Goal: Task Accomplishment & Management: Manage account settings

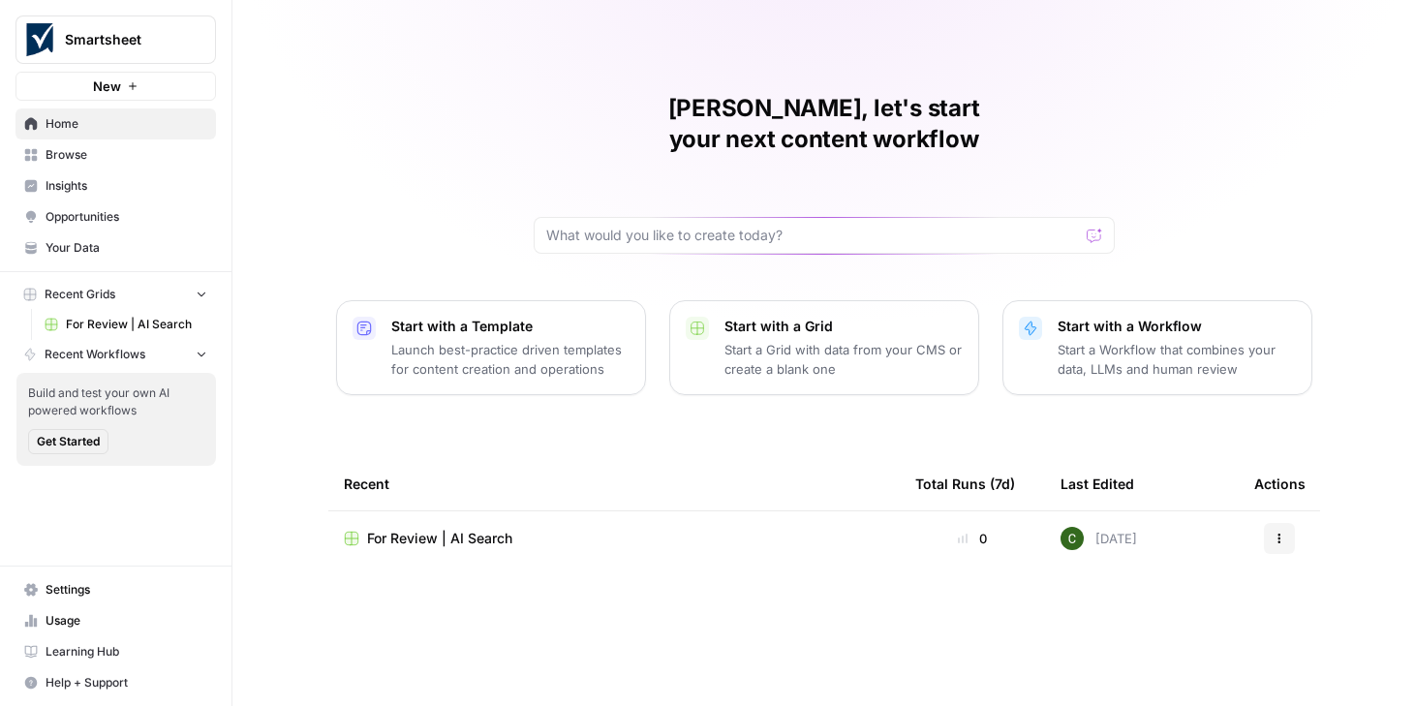
click at [125, 45] on span "Smartsheet" at bounding box center [123, 39] width 117 height 19
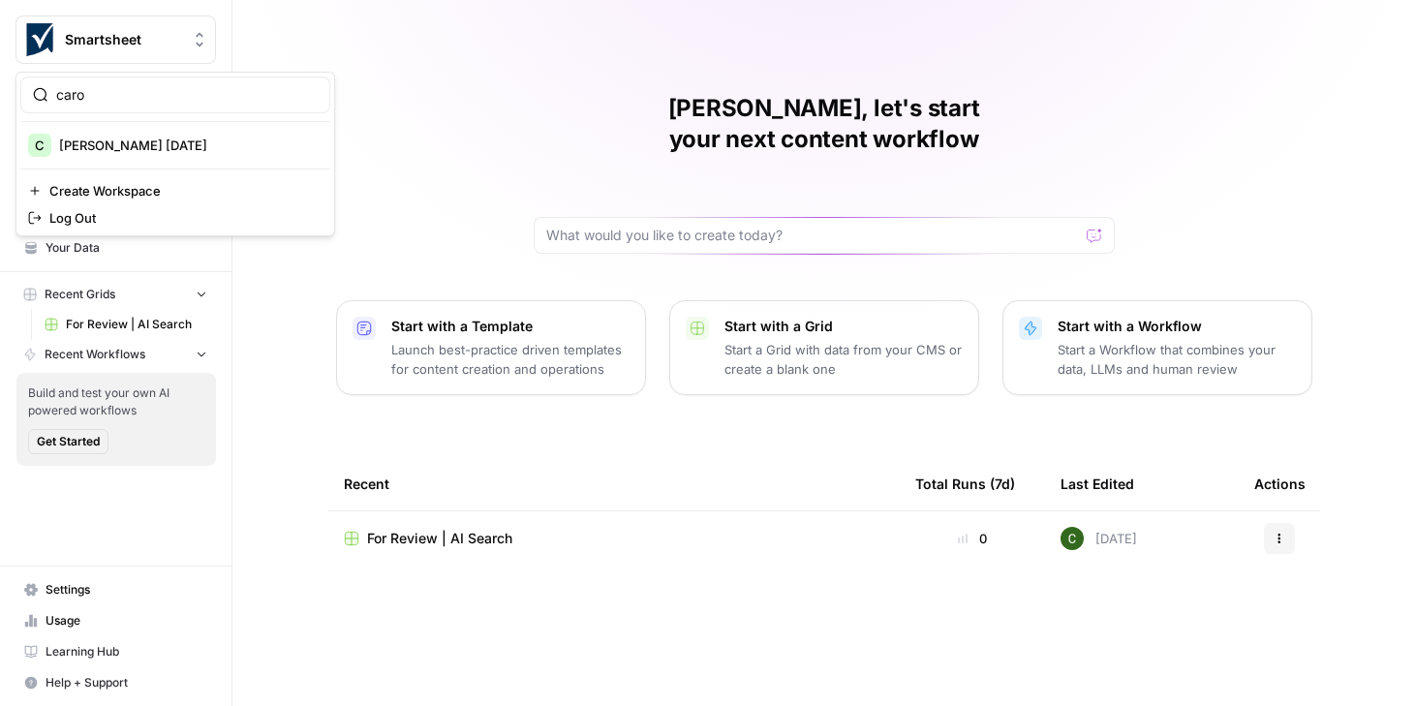
type input "caro"
click at [141, 139] on span "[PERSON_NAME] [DATE]" at bounding box center [187, 145] width 256 height 19
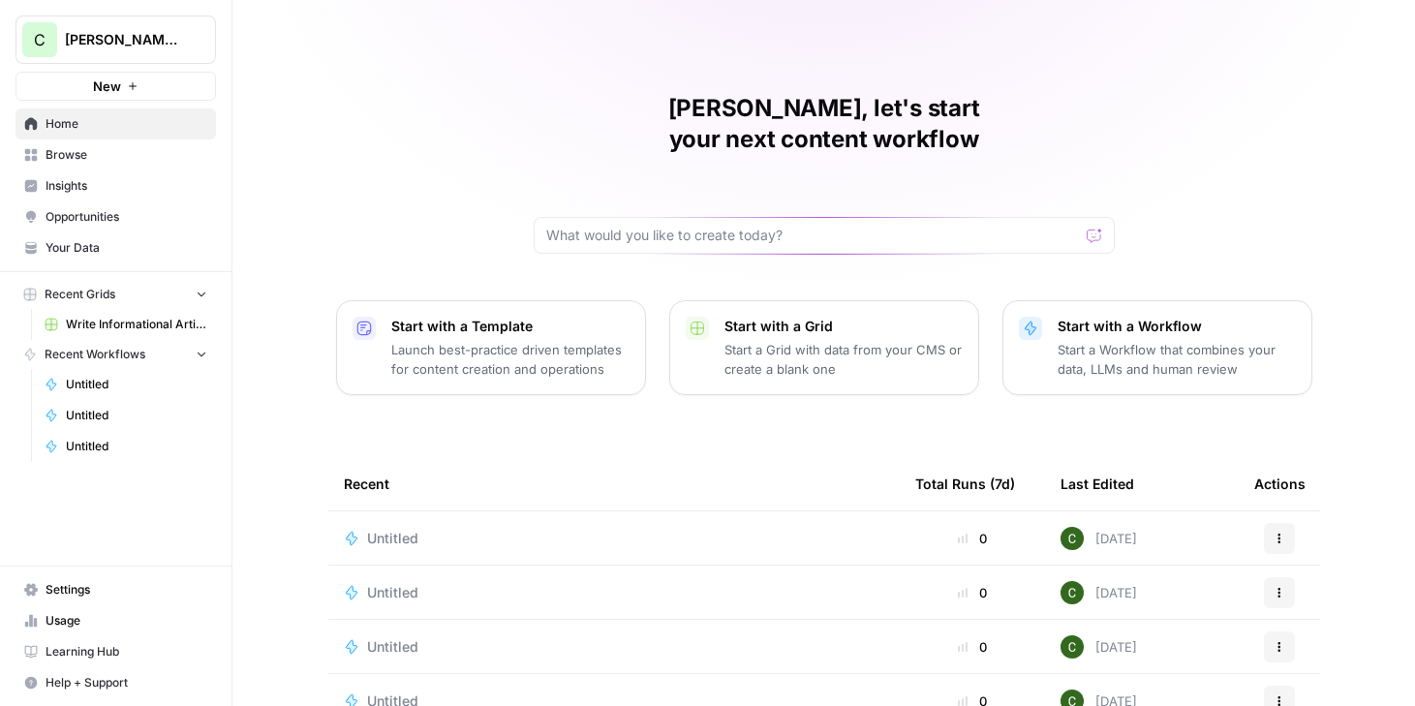
click at [84, 587] on span "Settings" at bounding box center [127, 589] width 162 height 17
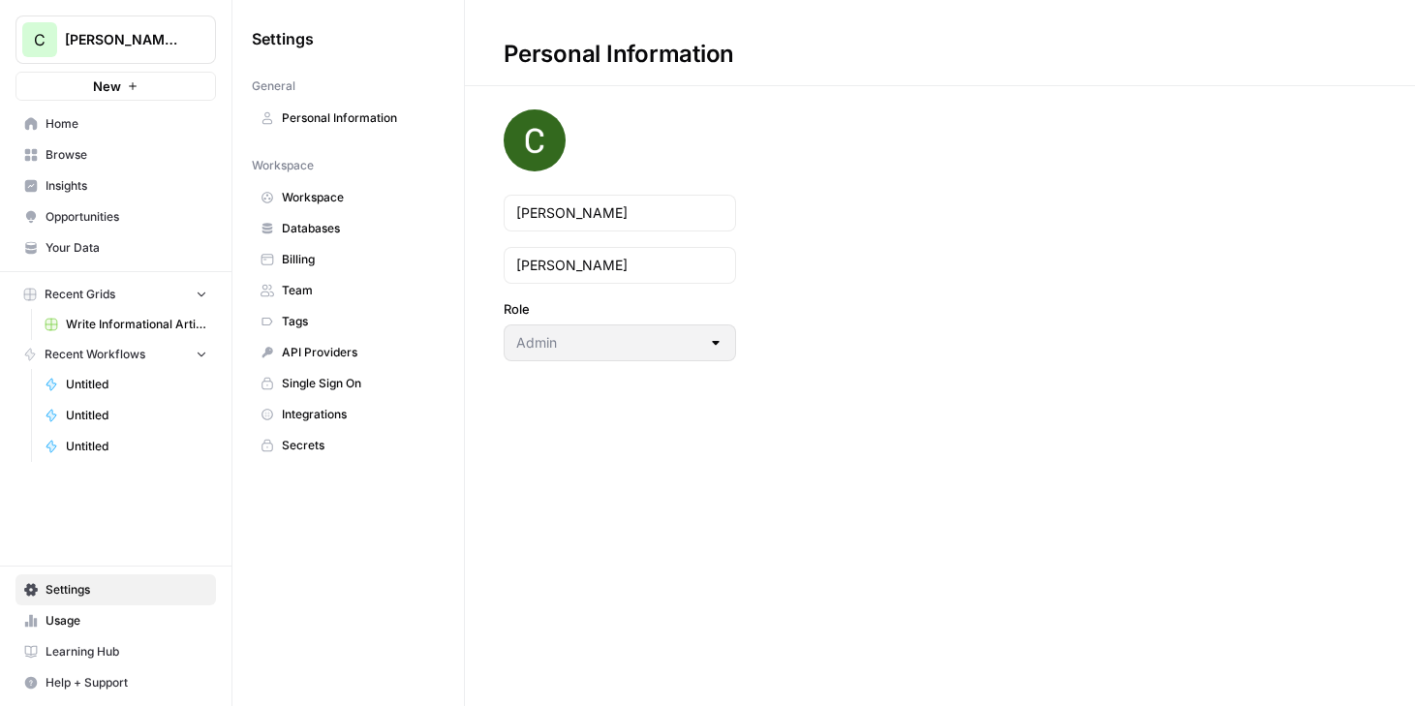
click at [343, 413] on span "Integrations" at bounding box center [359, 414] width 154 height 17
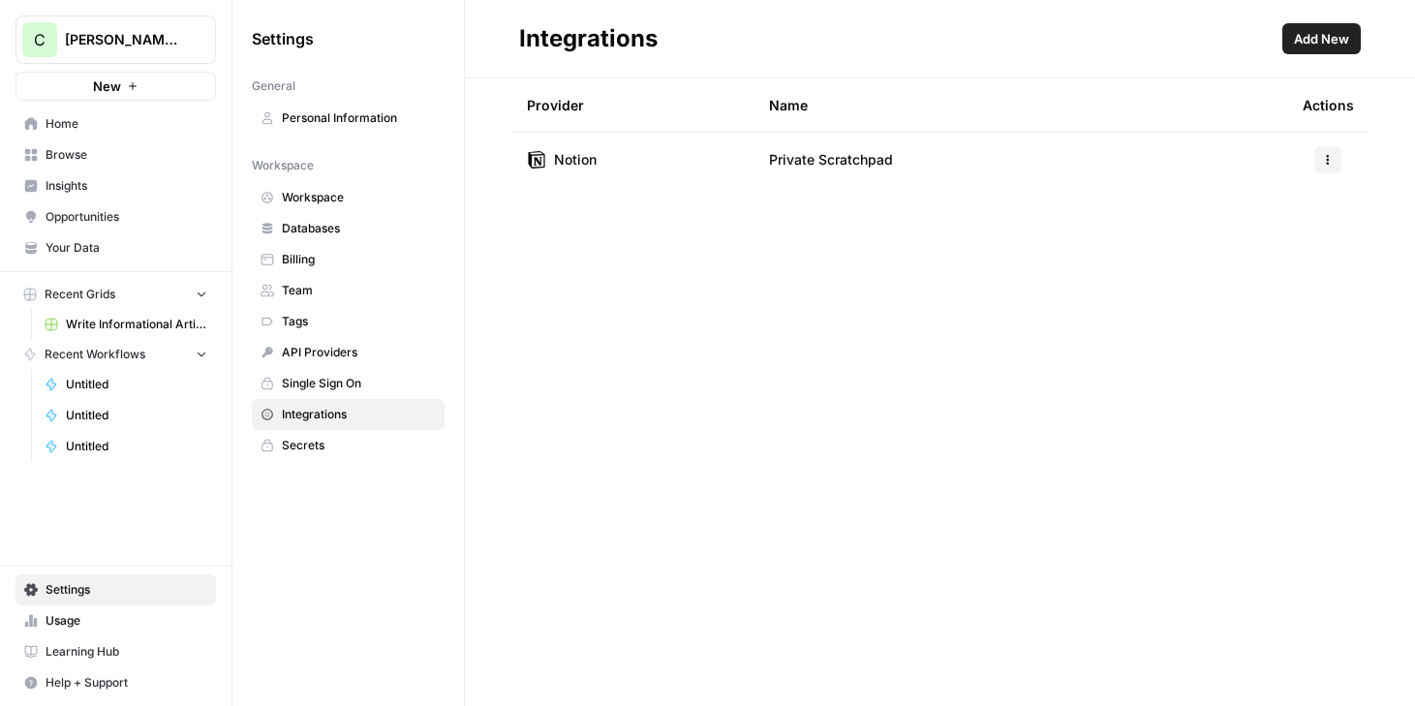
click at [1313, 41] on span "Add New" at bounding box center [1321, 38] width 55 height 19
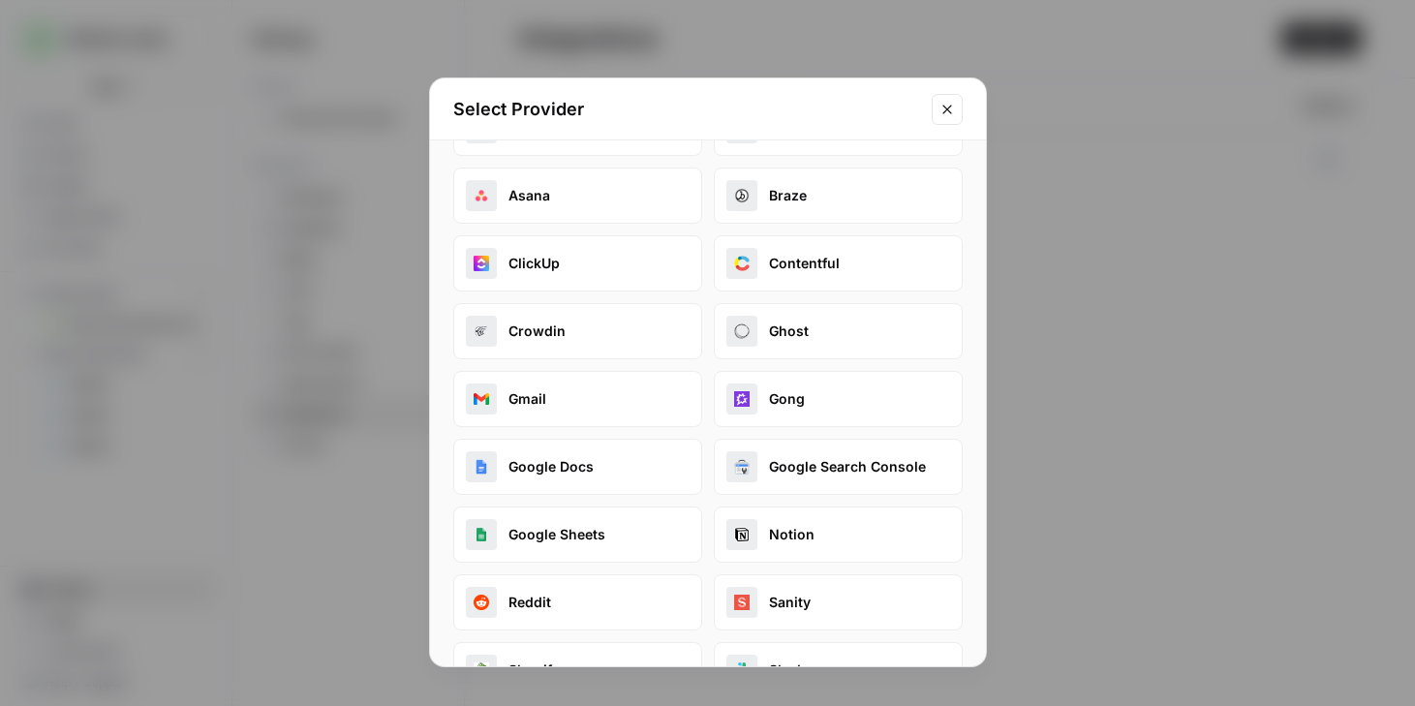
scroll to position [89, 0]
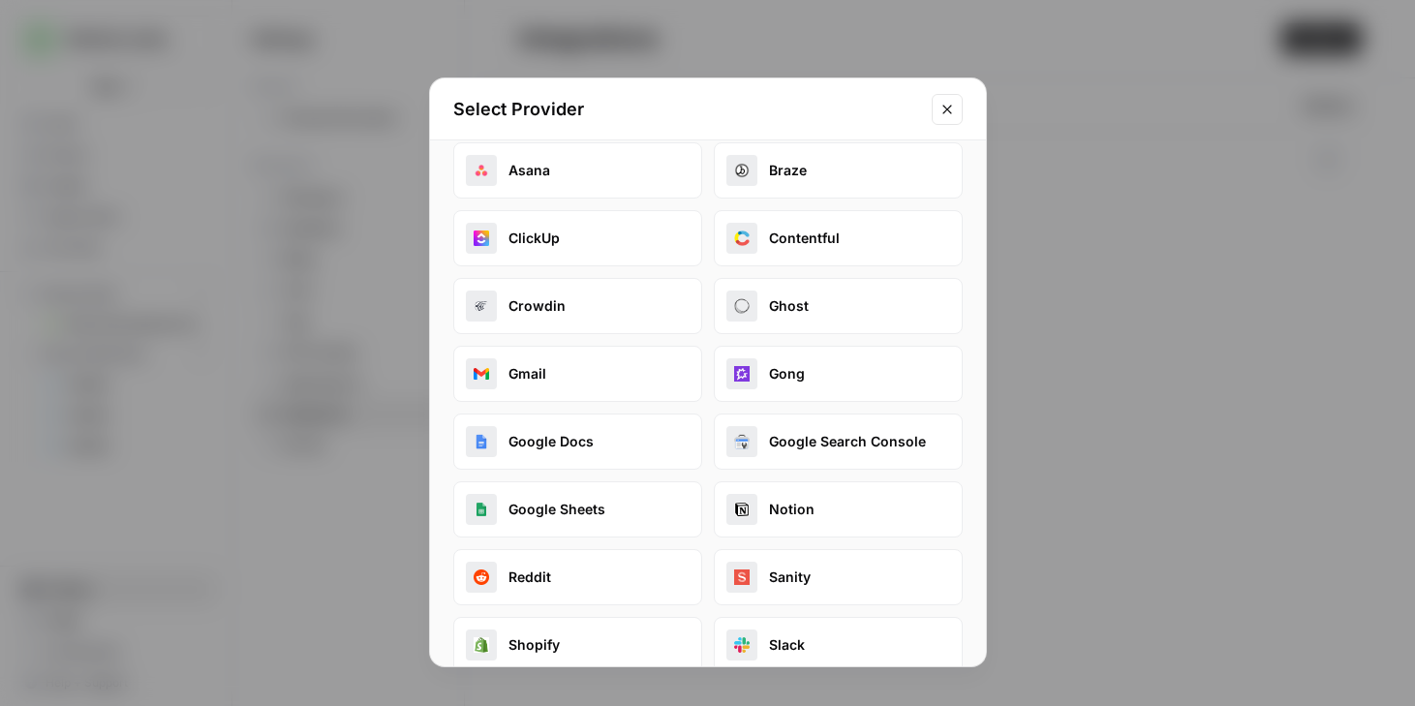
click at [800, 496] on button "Notion" at bounding box center [838, 509] width 249 height 56
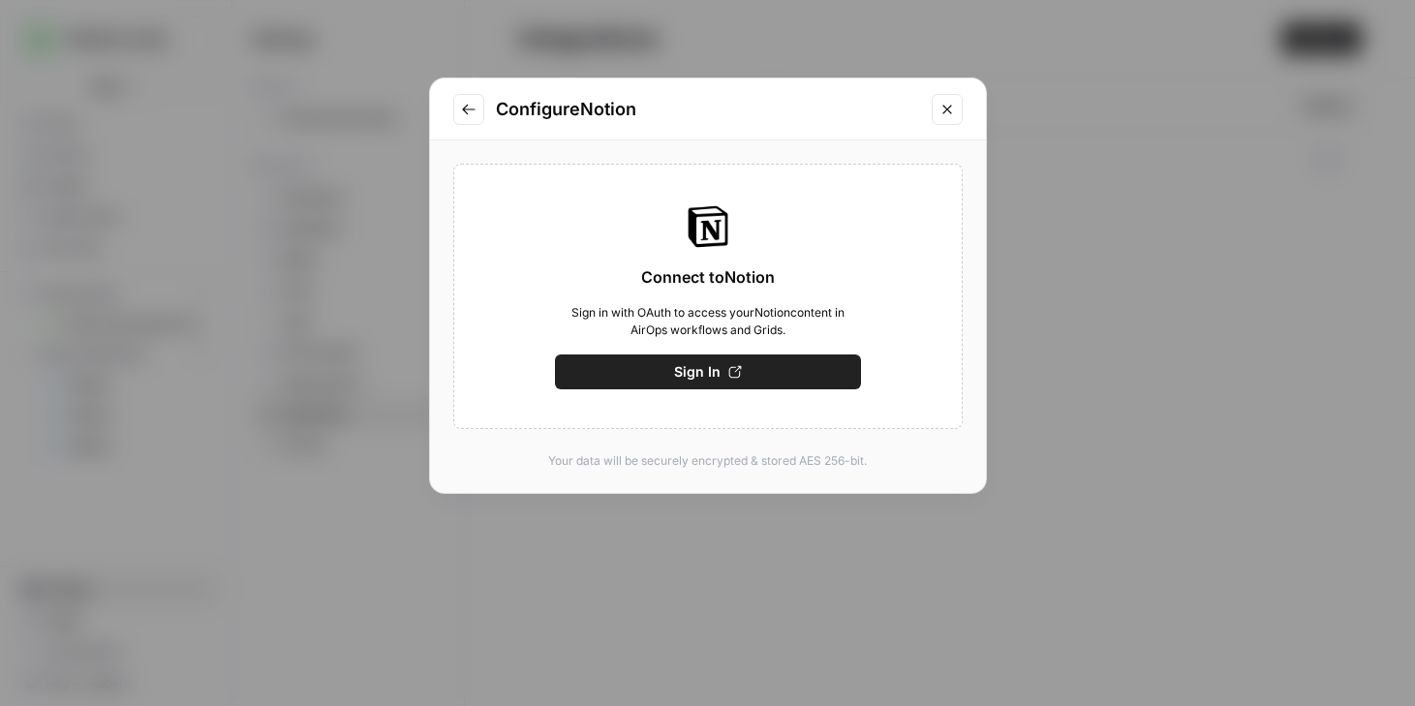
click at [949, 102] on icon "Close modal" at bounding box center [947, 109] width 15 height 15
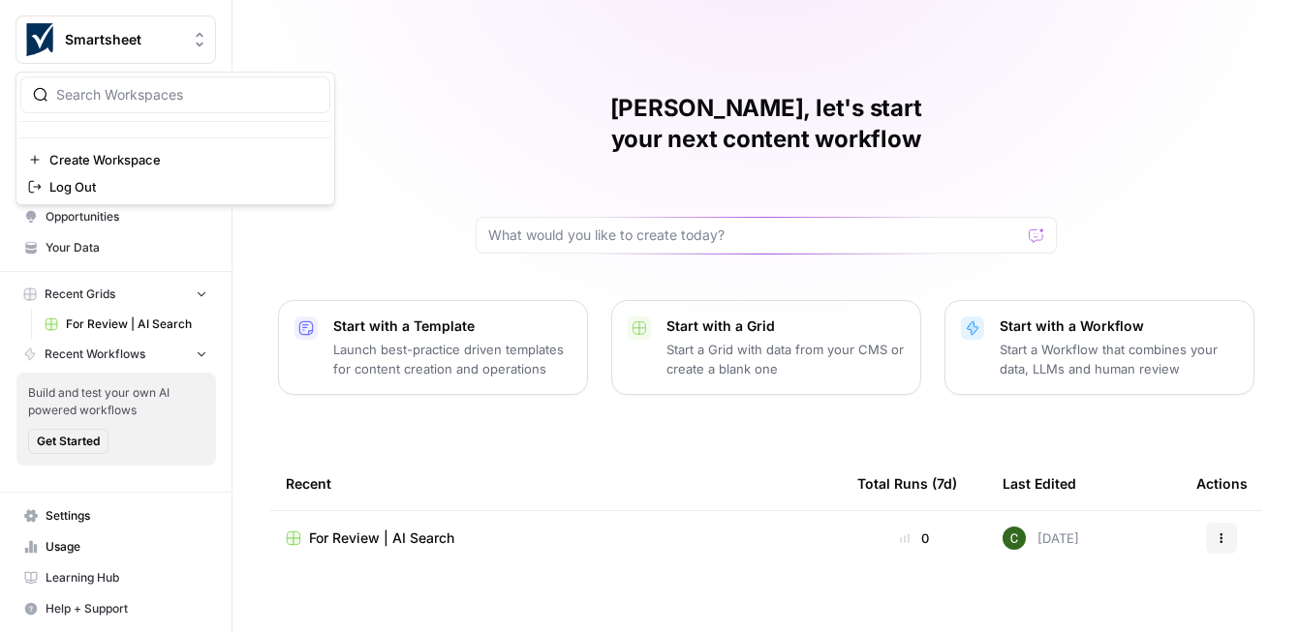
click at [149, 42] on span "Smartsheet" at bounding box center [123, 39] width 117 height 19
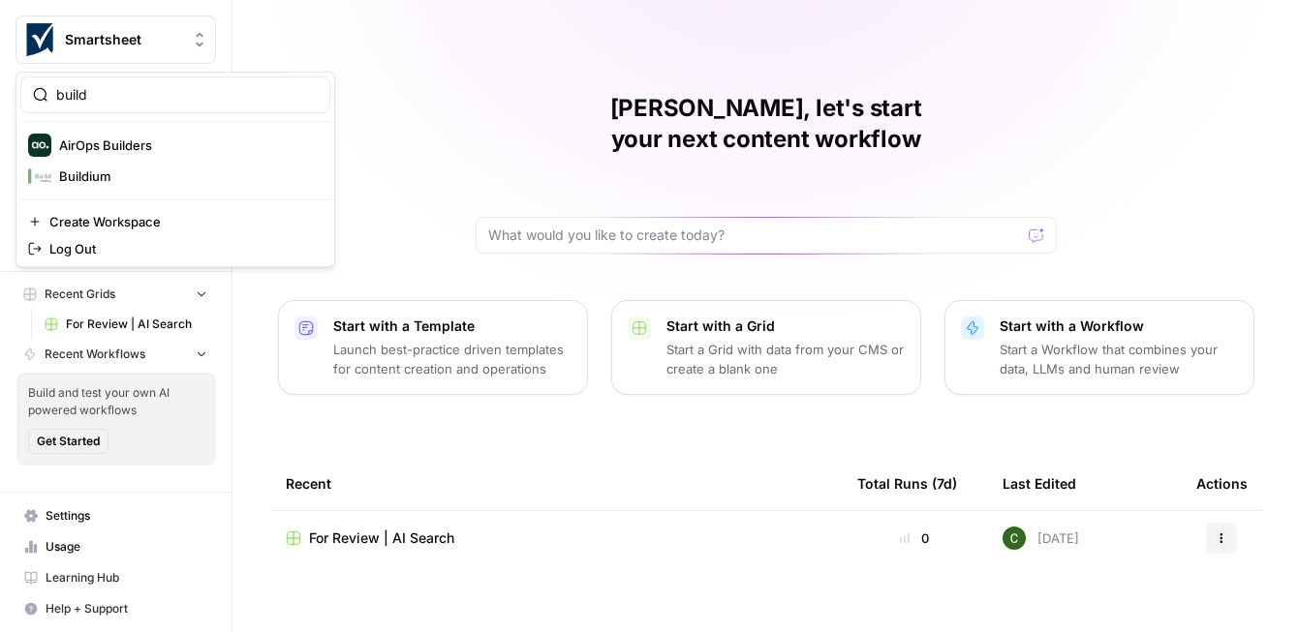
type input "build"
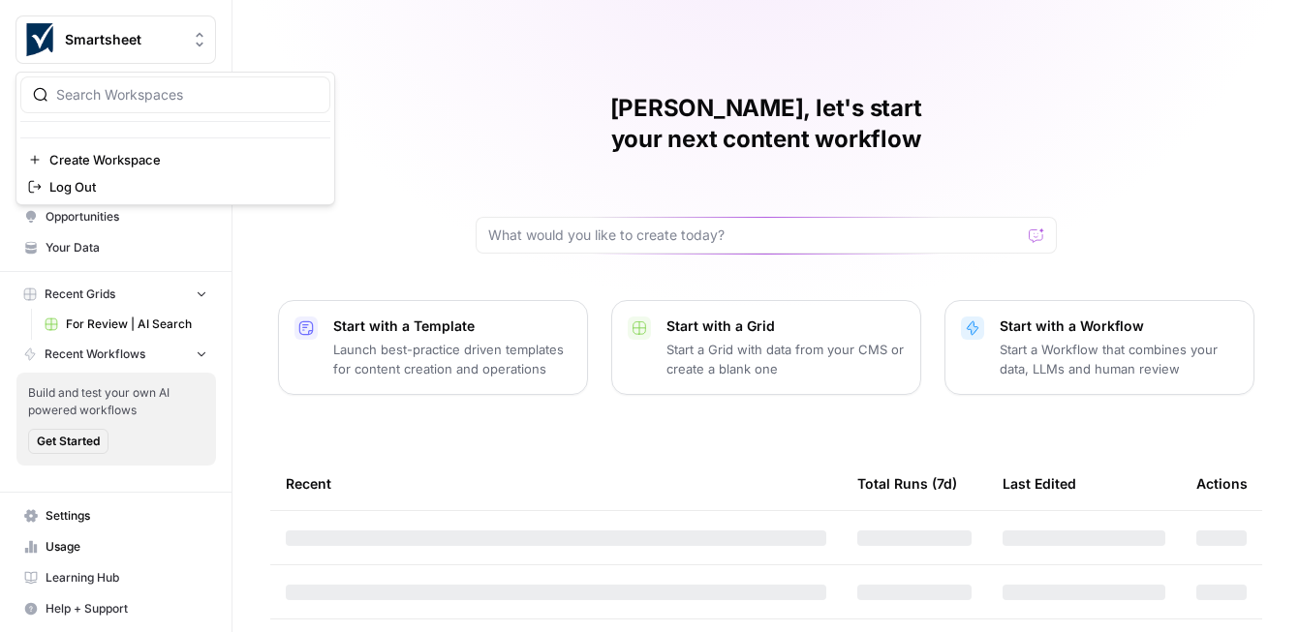
click at [110, 39] on span "Smartsheet" at bounding box center [123, 39] width 117 height 19
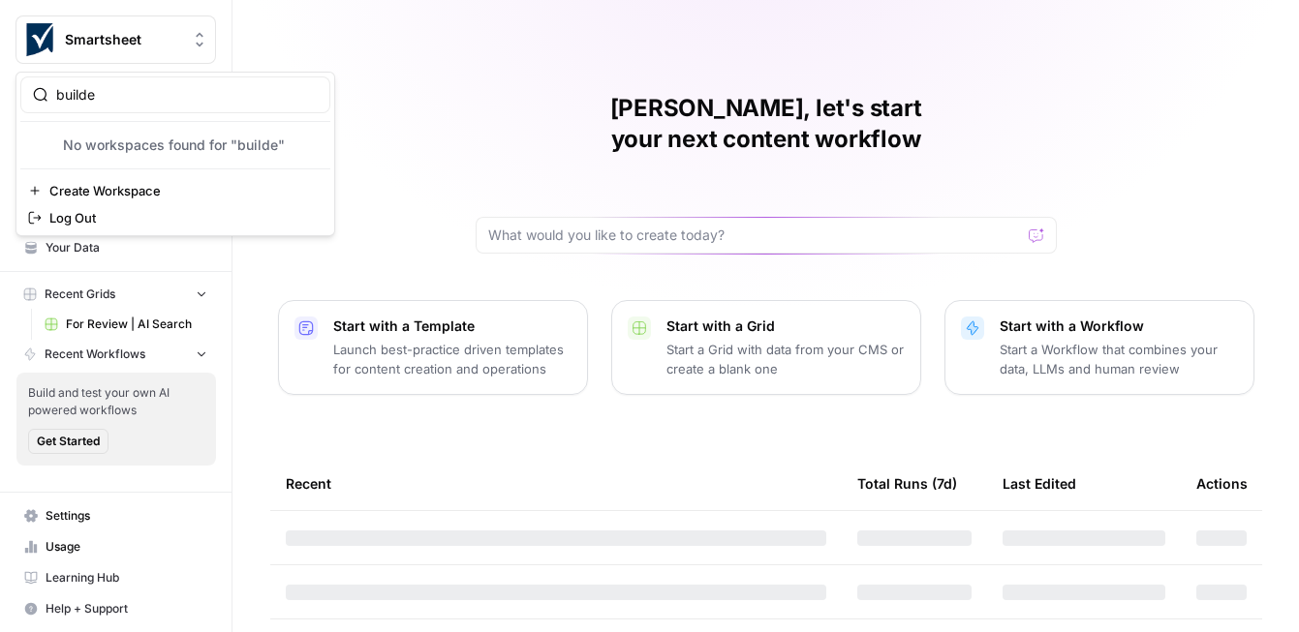
type input "builder"
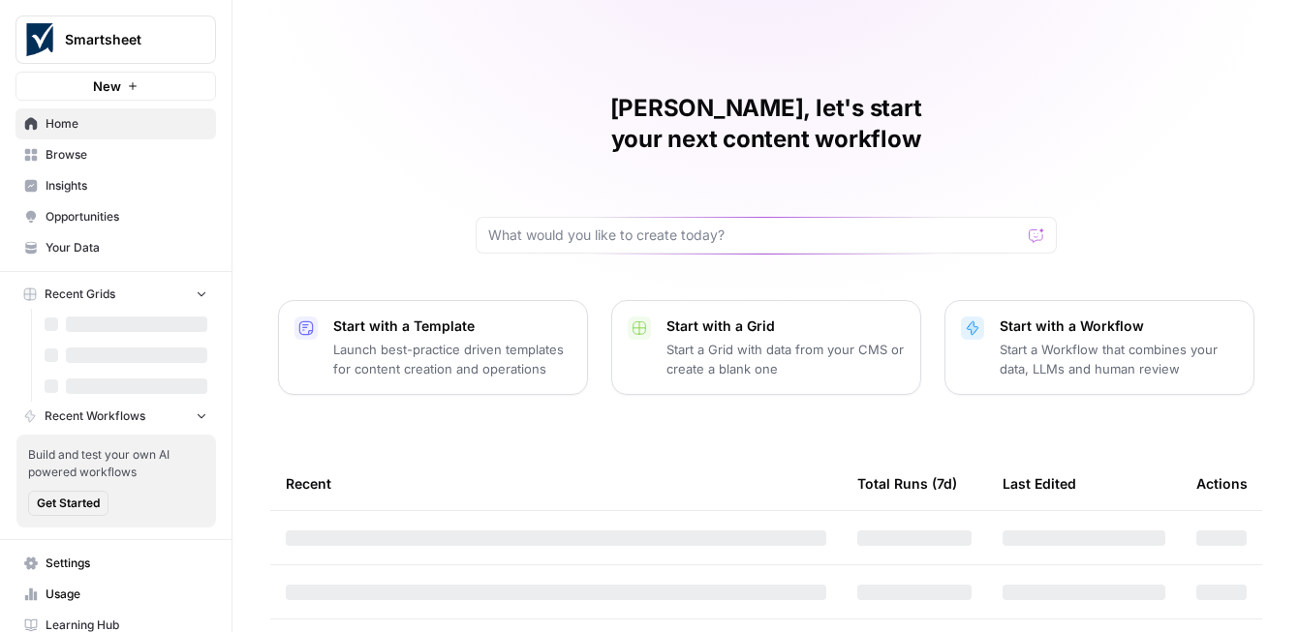
click at [103, 34] on span "Smartsheet" at bounding box center [123, 39] width 117 height 19
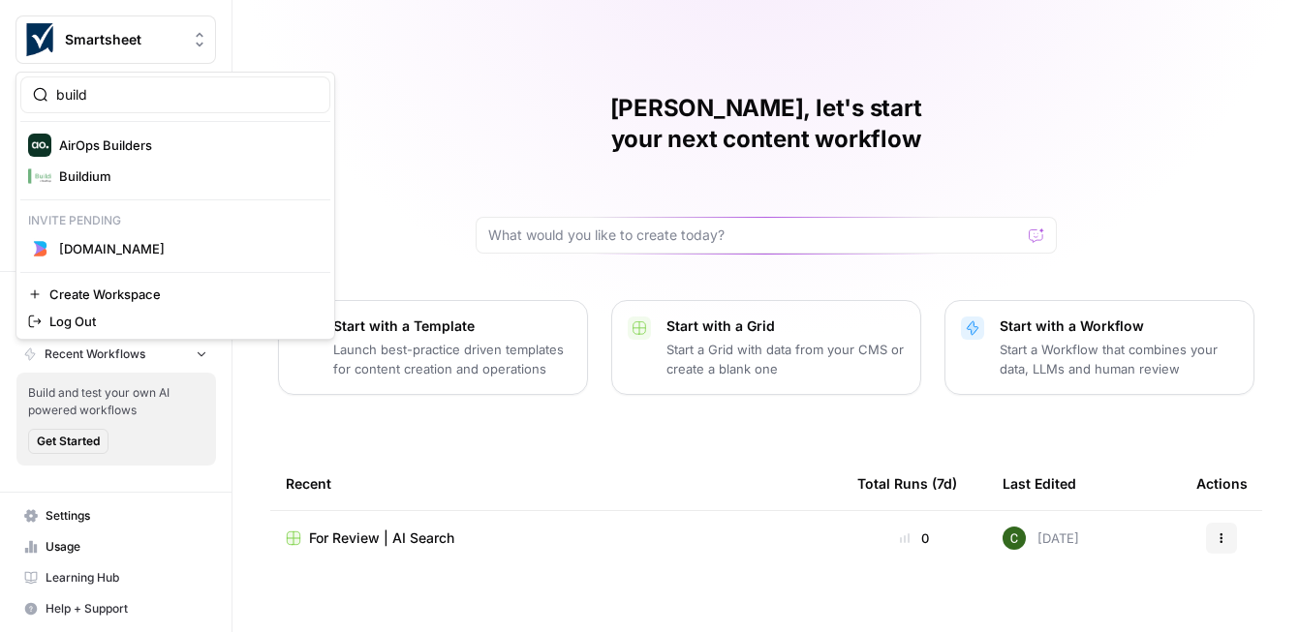
type input "build"
click at [144, 255] on span "Builder.io" at bounding box center [187, 248] width 256 height 19
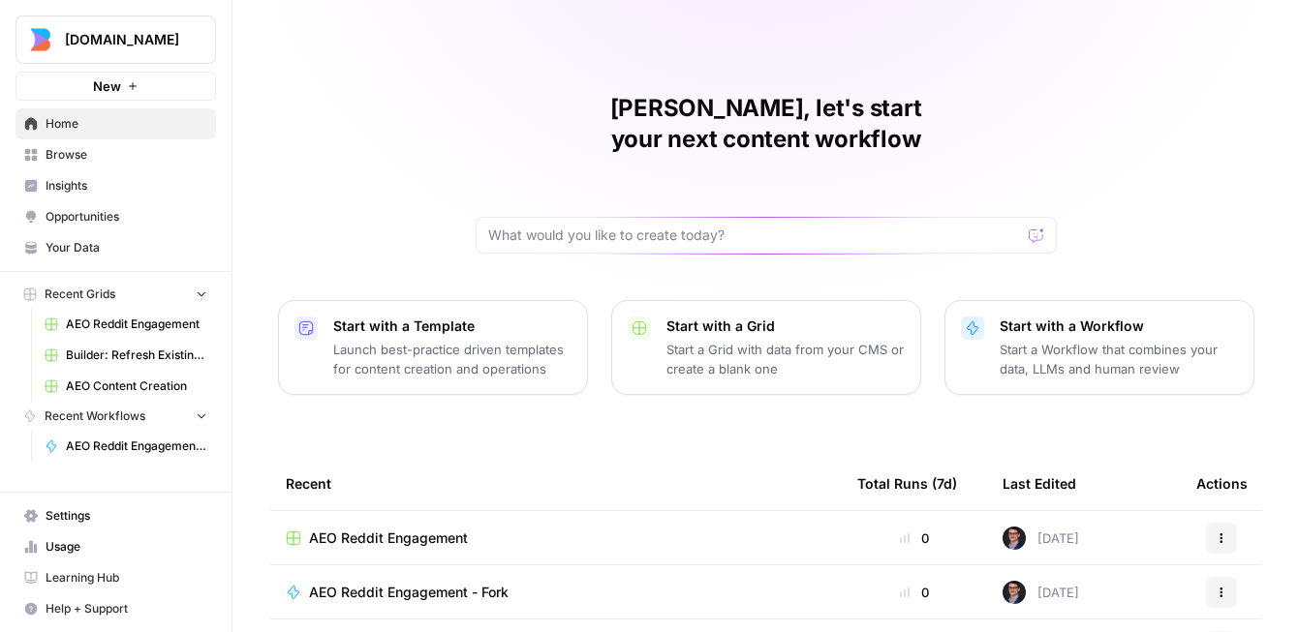
click at [137, 176] on link "Insights" at bounding box center [115, 185] width 200 height 31
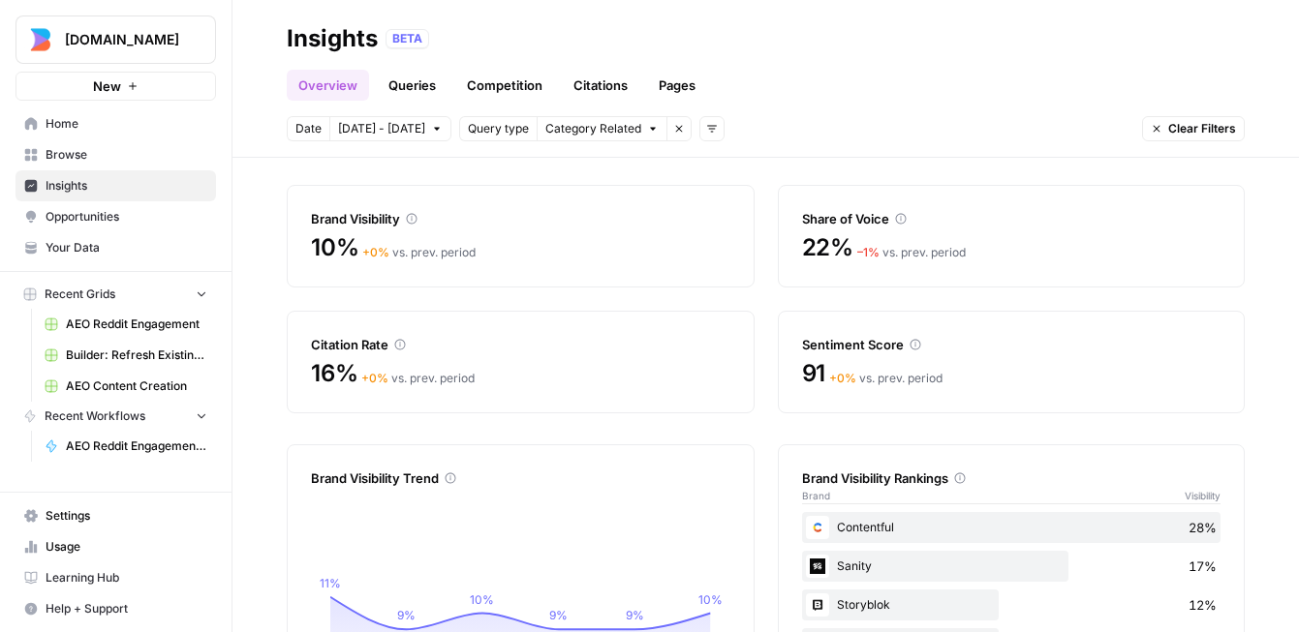
scroll to position [217, 0]
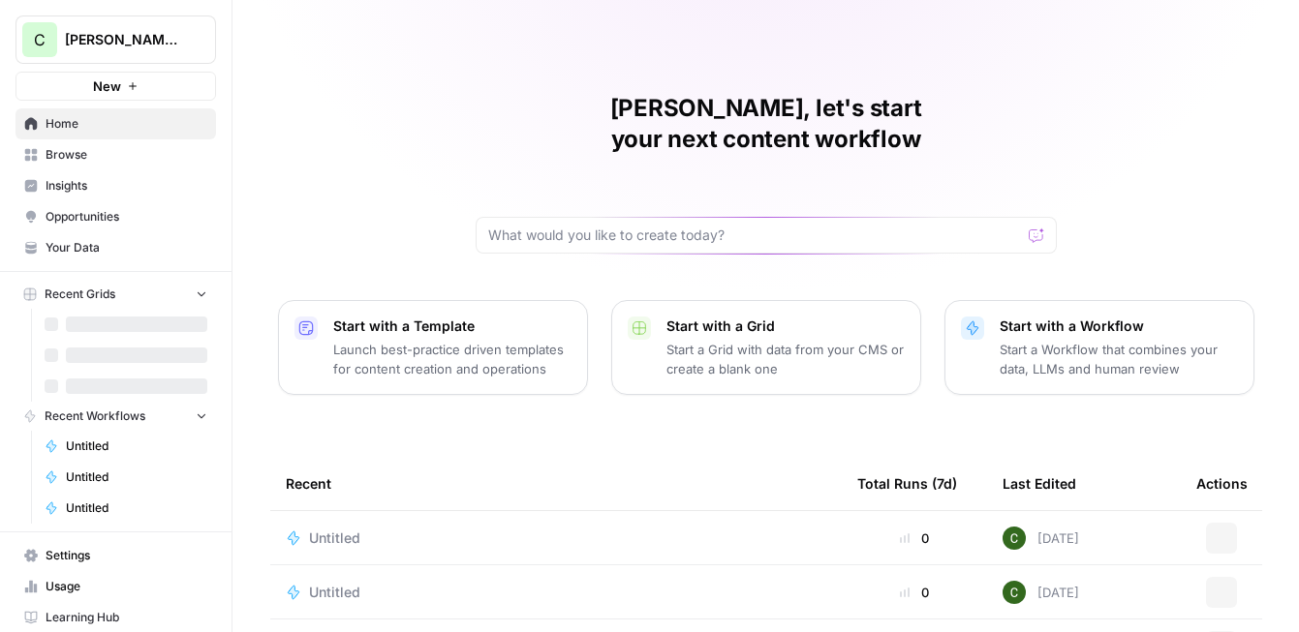
click at [106, 46] on span "[PERSON_NAME] [DATE]" at bounding box center [123, 39] width 117 height 19
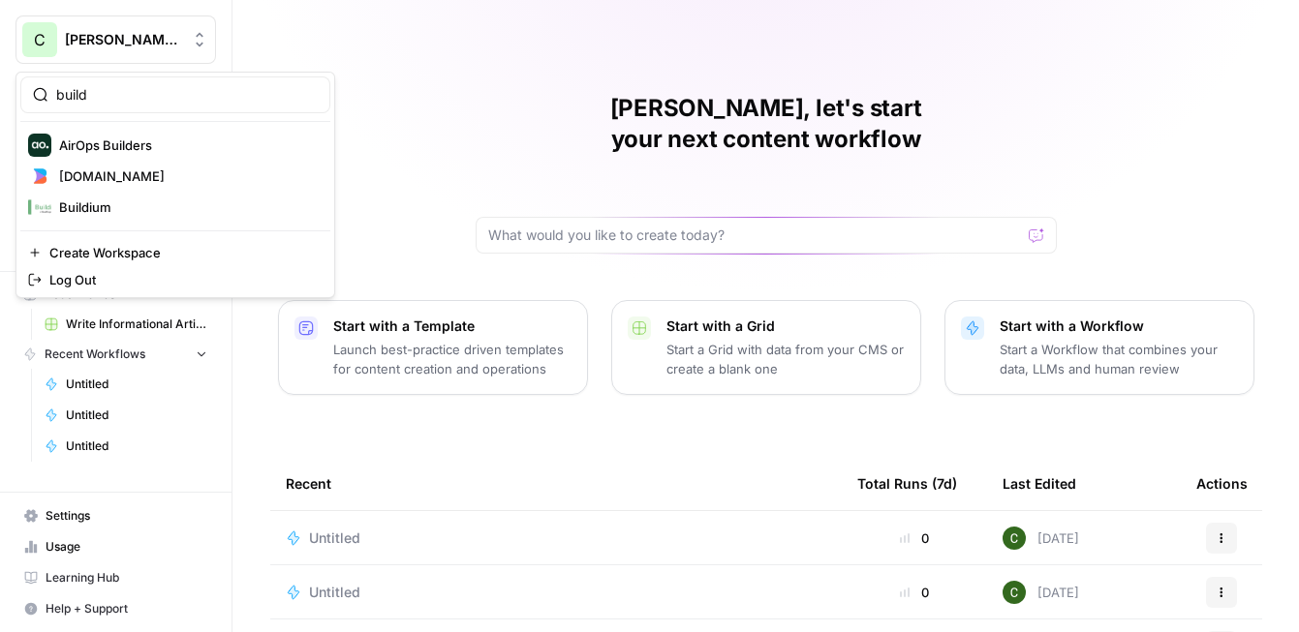
type input "build"
click at [120, 174] on span "Builder.io" at bounding box center [187, 176] width 256 height 19
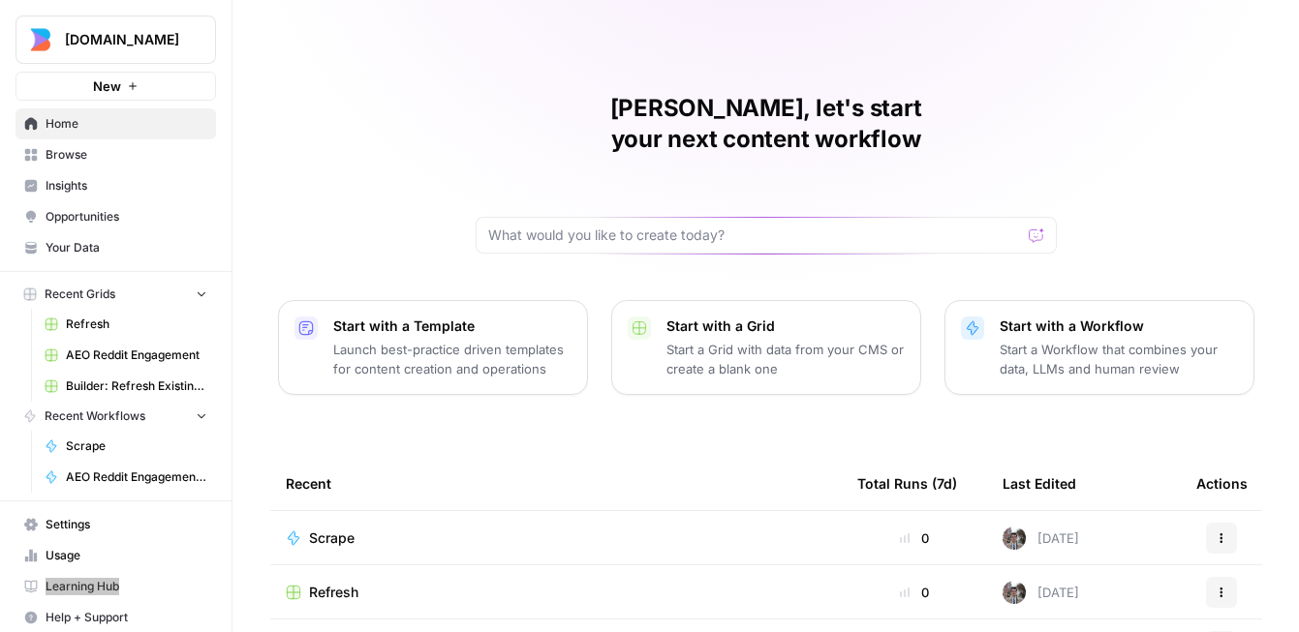
drag, startPoint x: 114, startPoint y: 587, endPoint x: 508, endPoint y: 4, distance: 703.8
click at [0, 0] on div "Builder.io New Home Browse Insights Opportunities Your Data Recent Grids Refres…" at bounding box center [115, 316] width 231 height 632
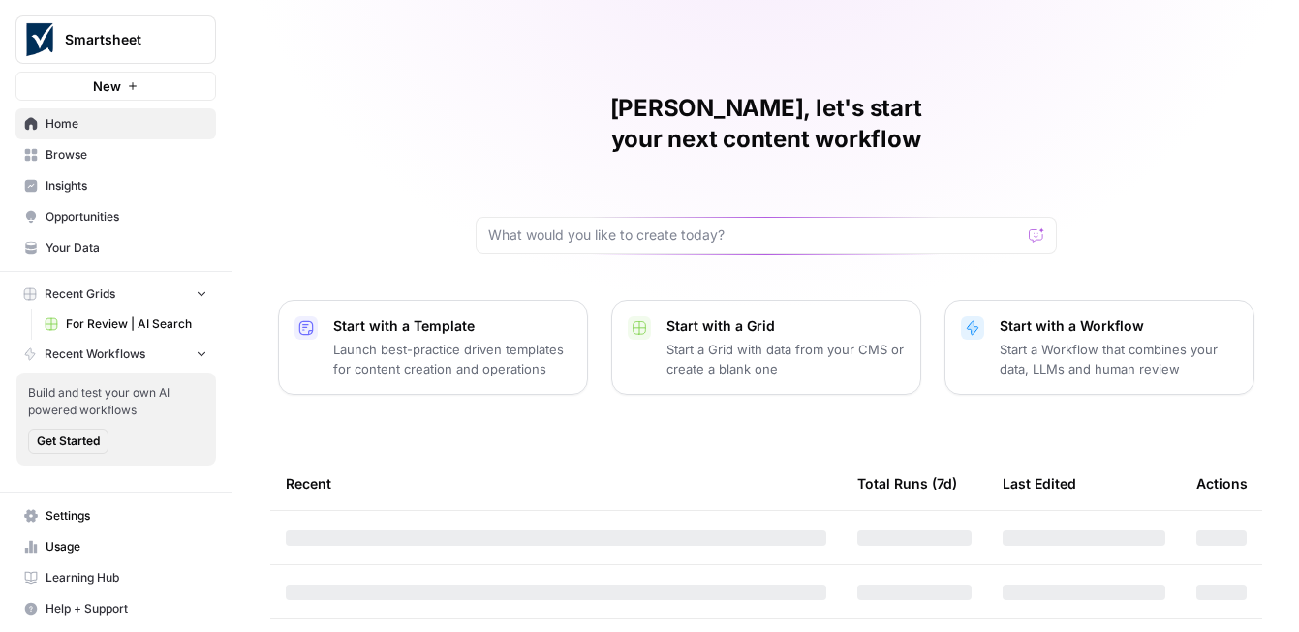
click at [168, 44] on span "Smartsheet" at bounding box center [123, 39] width 117 height 19
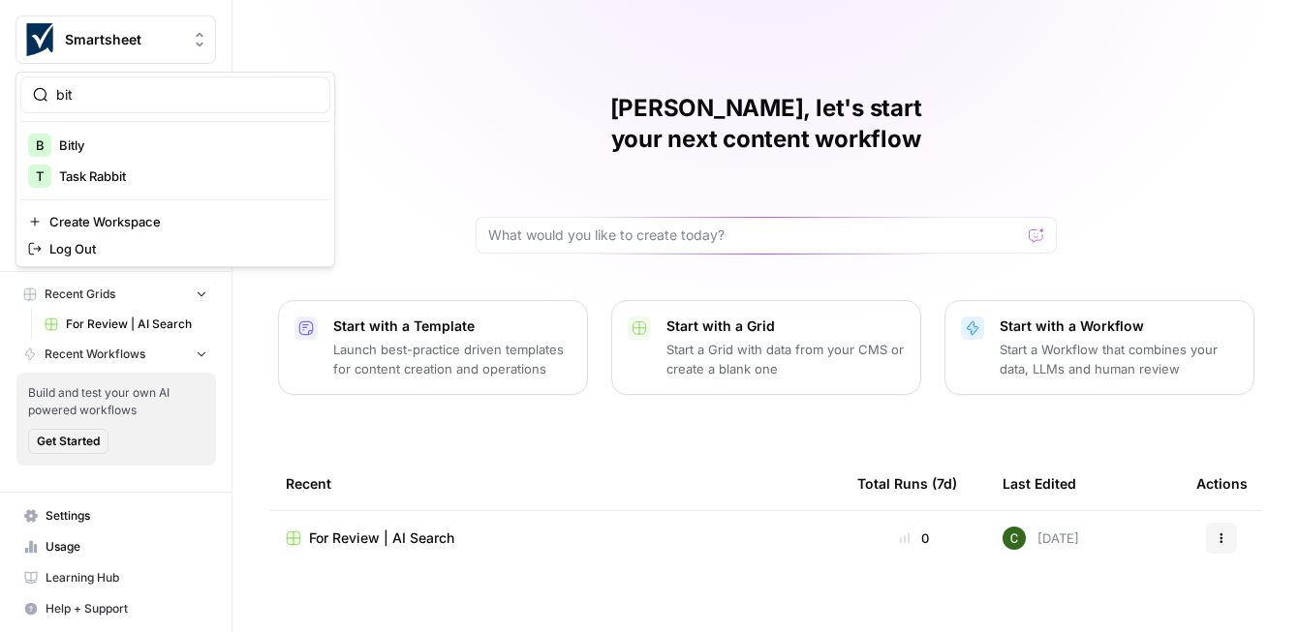
type input "bit"
click at [130, 150] on span "Bitly" at bounding box center [187, 145] width 256 height 19
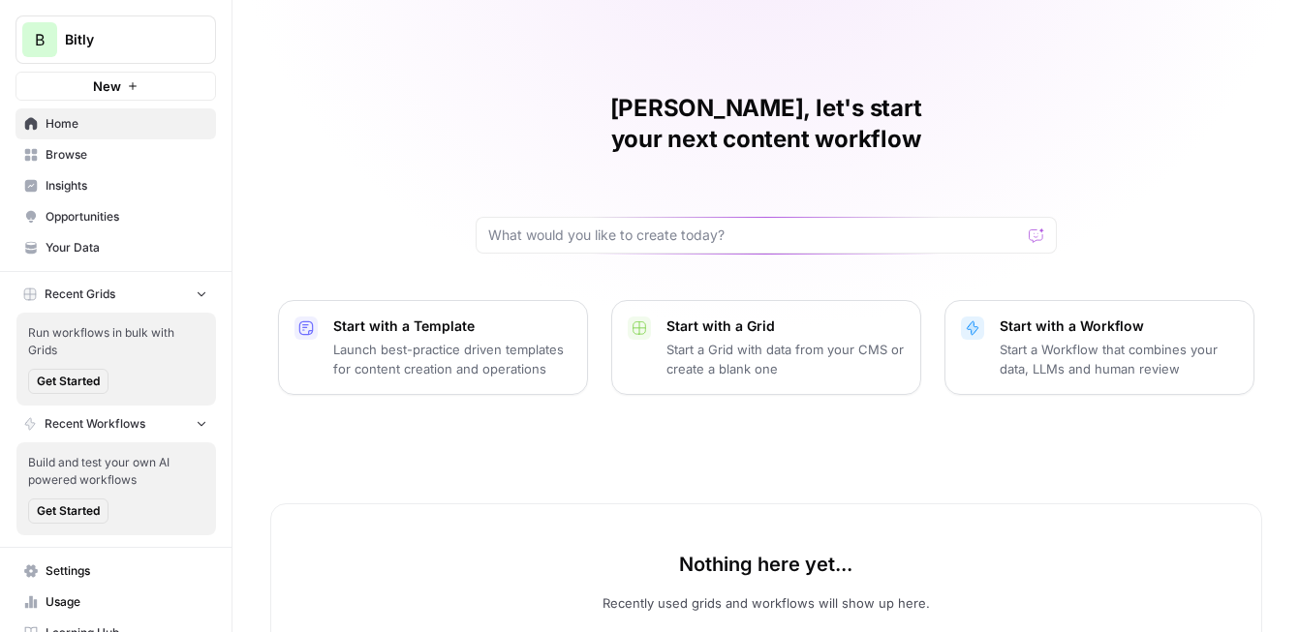
click at [131, 184] on span "Insights" at bounding box center [127, 185] width 162 height 17
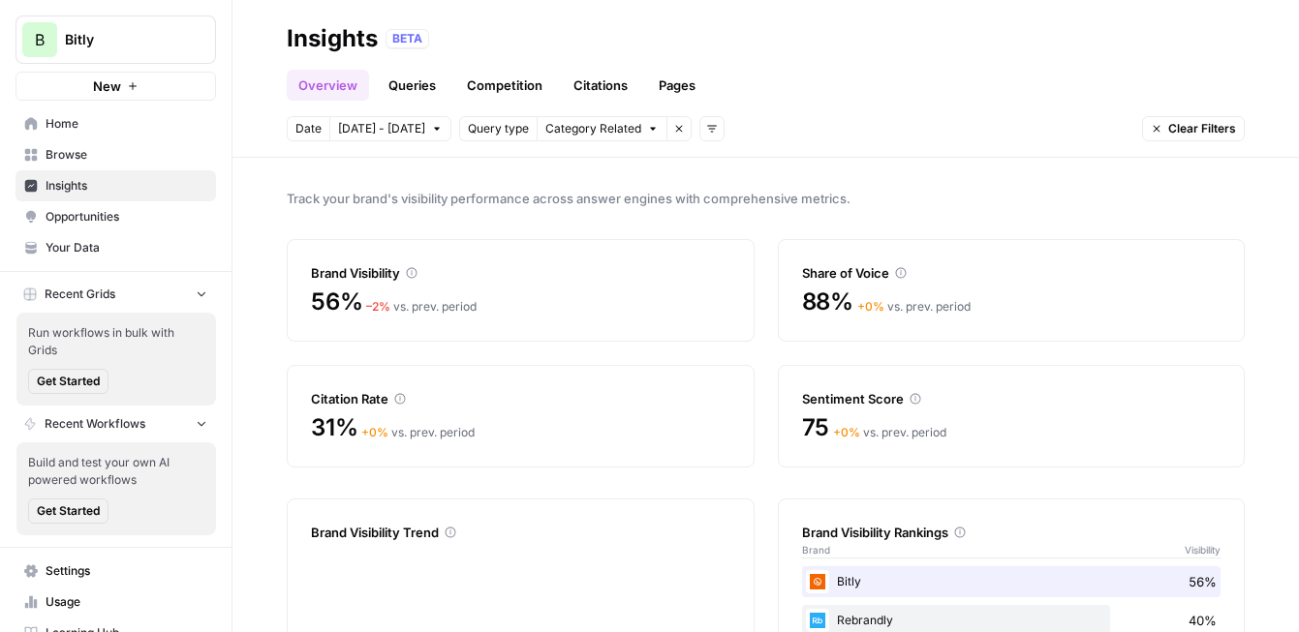
click at [129, 216] on span "Opportunities" at bounding box center [127, 216] width 162 height 17
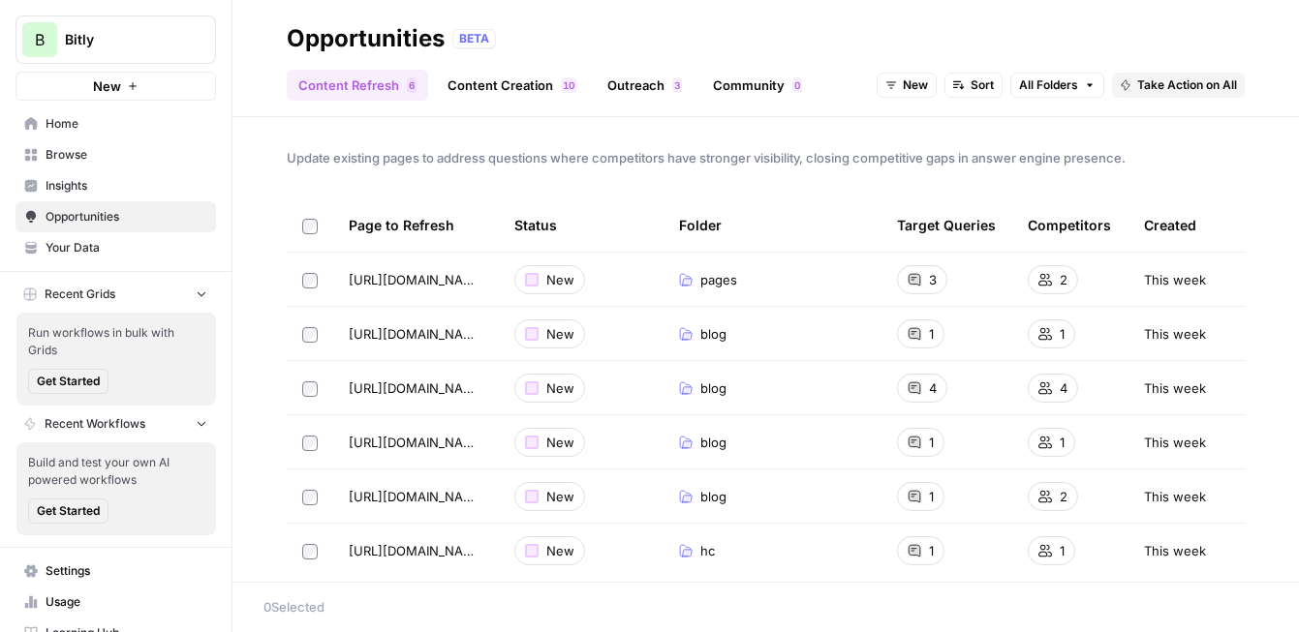
click at [122, 195] on link "Insights" at bounding box center [115, 185] width 200 height 31
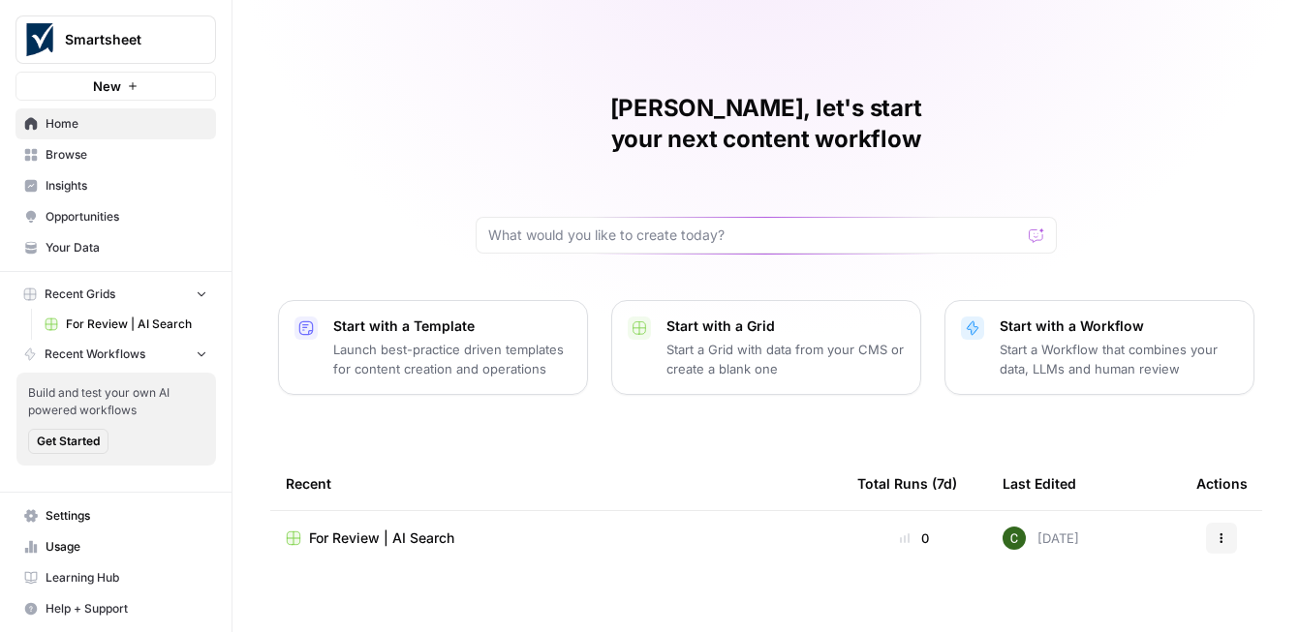
click at [140, 45] on span "Smartsheet" at bounding box center [123, 39] width 117 height 19
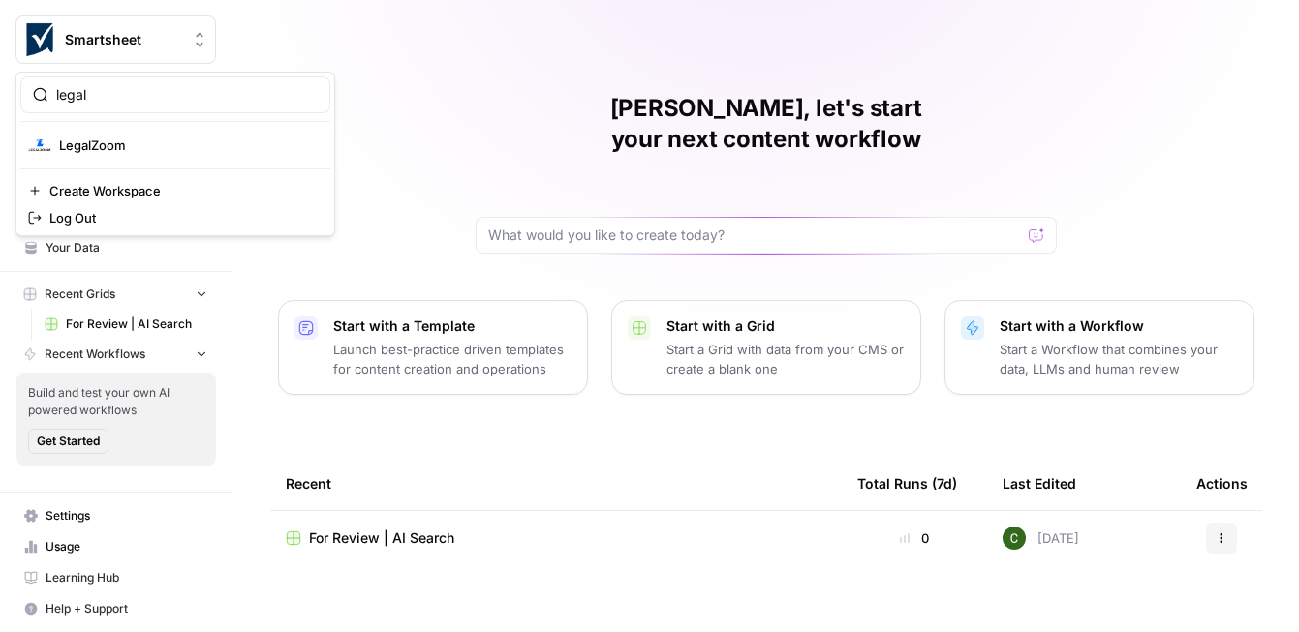
type input "legal"
click at [144, 139] on span "LegalZoom" at bounding box center [187, 145] width 256 height 19
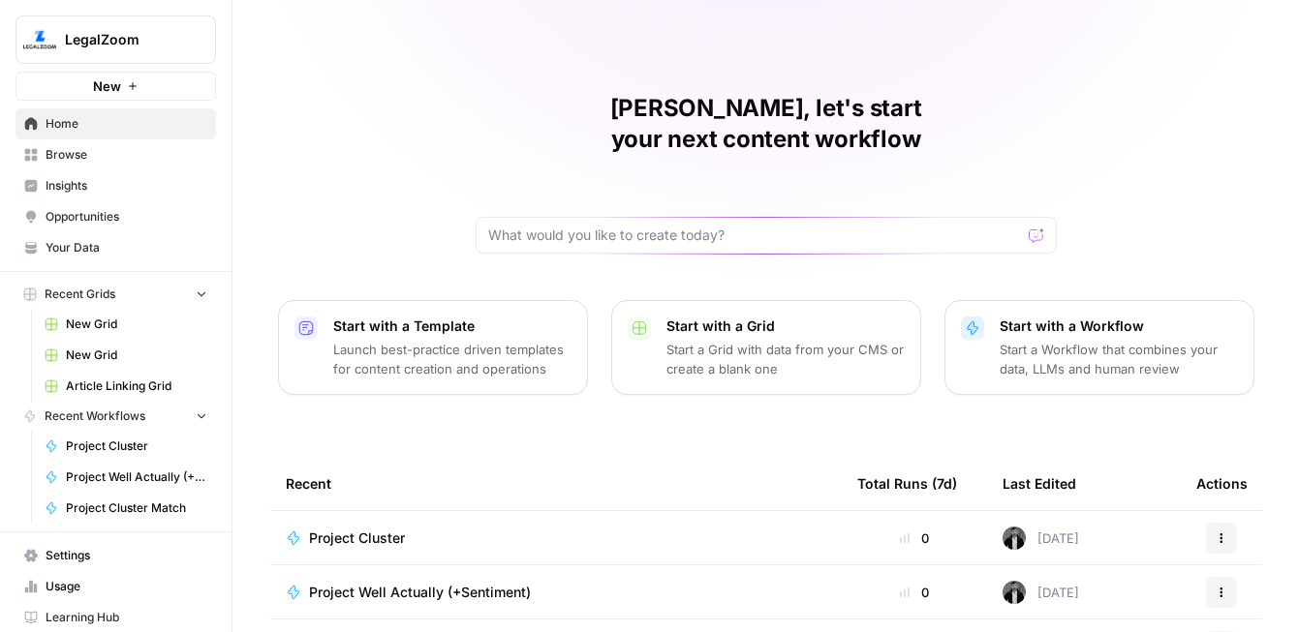
scroll to position [40, 0]
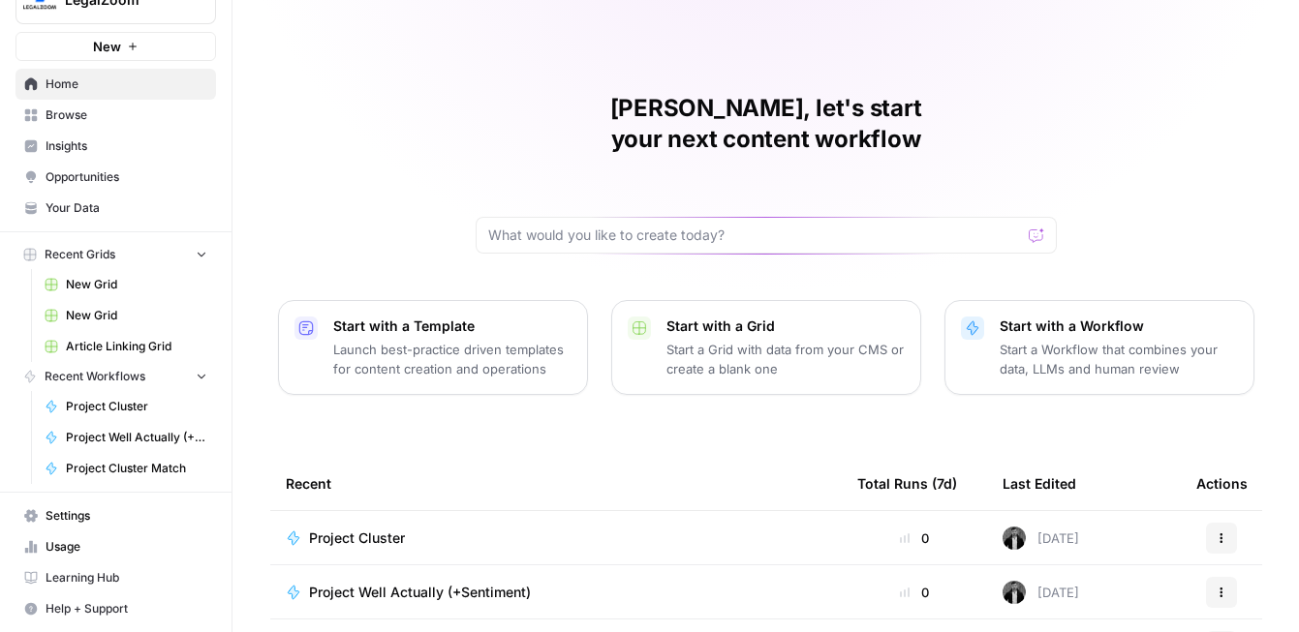
click at [99, 523] on span "Settings" at bounding box center [127, 516] width 162 height 17
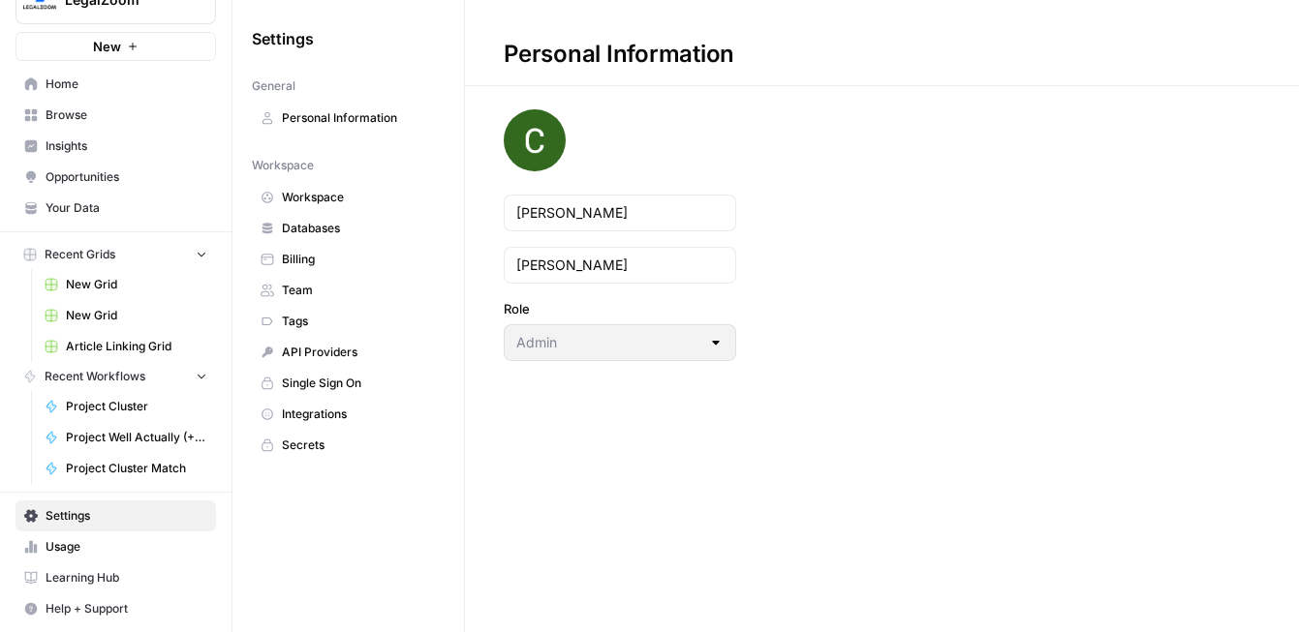
click at [349, 109] on span "Personal Information" at bounding box center [359, 117] width 154 height 17
click at [334, 194] on span "Workspace" at bounding box center [359, 197] width 154 height 17
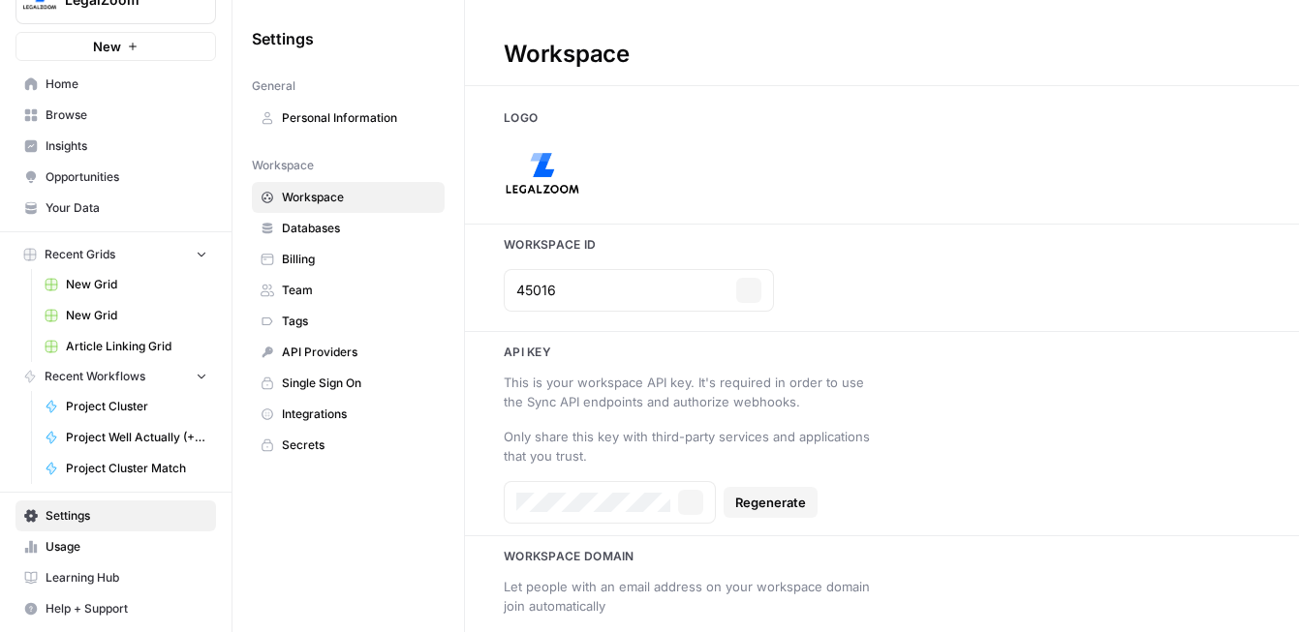
type input "[URL][DOMAIN_NAME]"
click at [563, 171] on img at bounding box center [542, 173] width 77 height 77
click at [546, 168] on img at bounding box center [542, 173] width 77 height 77
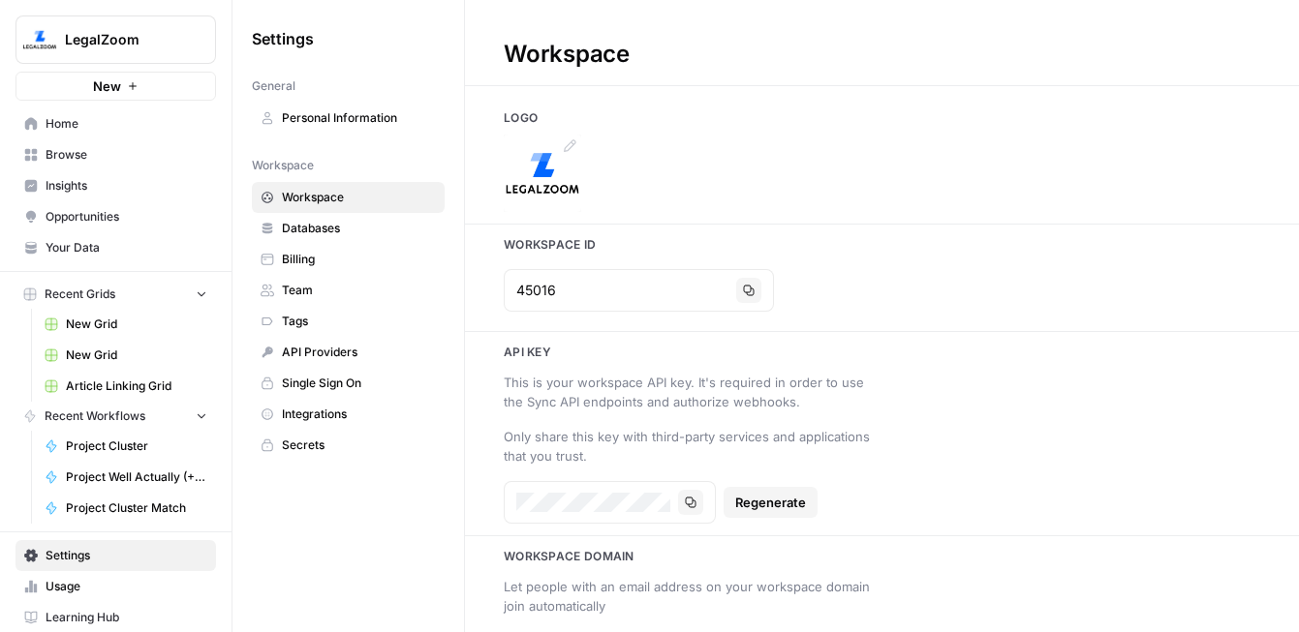
click at [562, 177] on img at bounding box center [542, 173] width 77 height 77
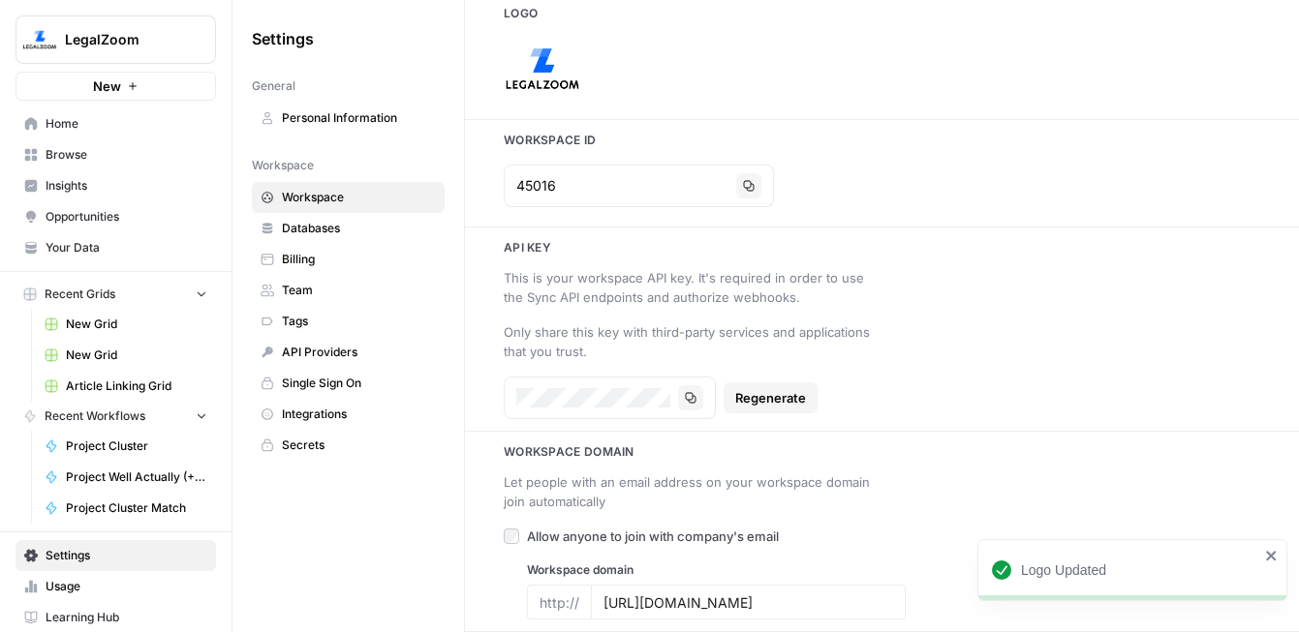
click at [1033, 573] on div "Logo Updated" at bounding box center [1140, 570] width 238 height 19
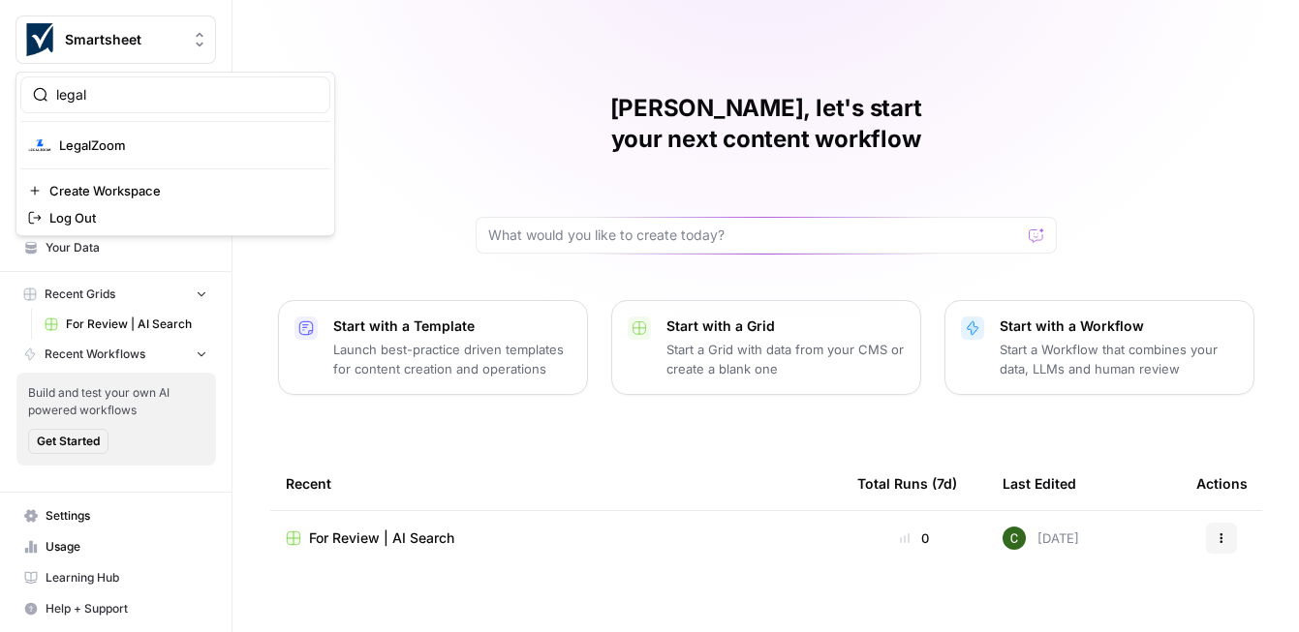
type input "legal"
click at [144, 151] on span "LegalZoom" at bounding box center [187, 145] width 256 height 19
